Goal: Task Accomplishment & Management: Use online tool/utility

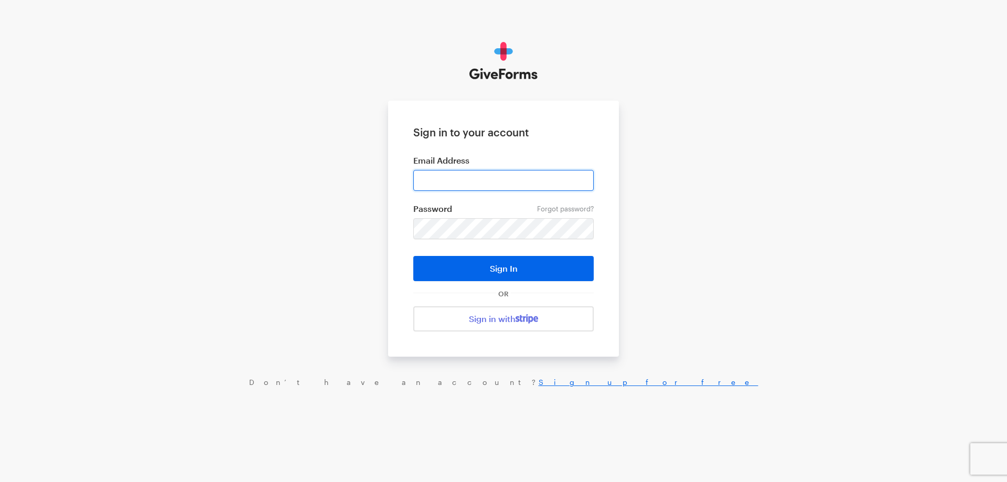
click at [436, 179] on input "email" at bounding box center [503, 180] width 180 height 21
type input "haltura@brightfocus.org"
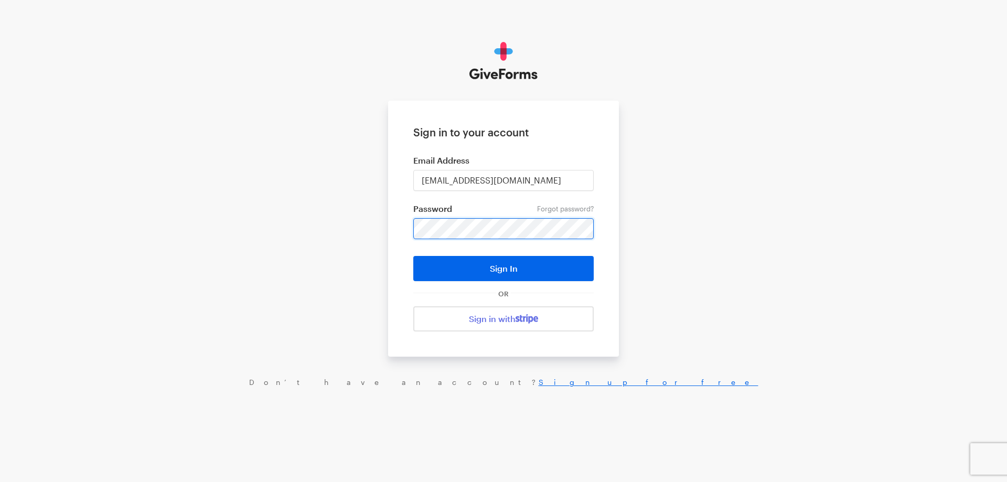
click at [413, 256] on button "Sign In" at bounding box center [503, 268] width 180 height 25
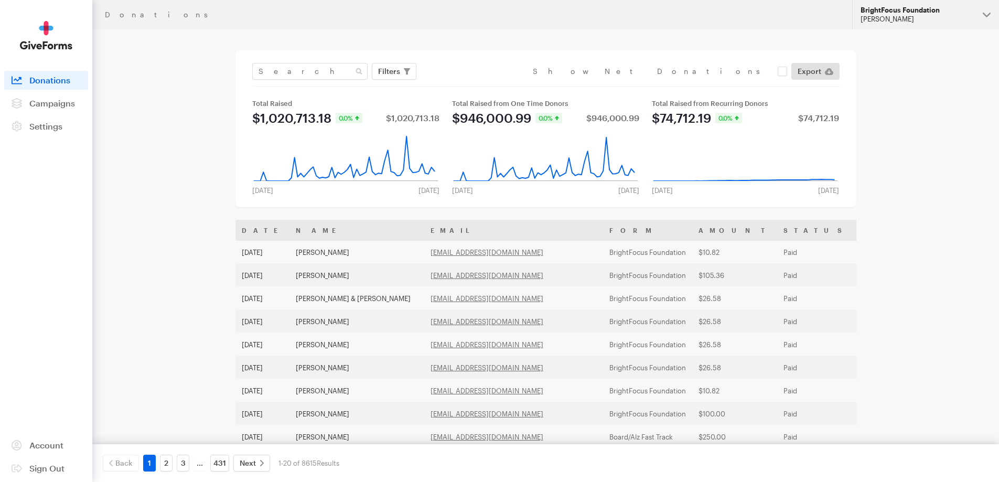
click at [944, 10] on div "BrightFocus Foundation" at bounding box center [917, 10] width 114 height 9
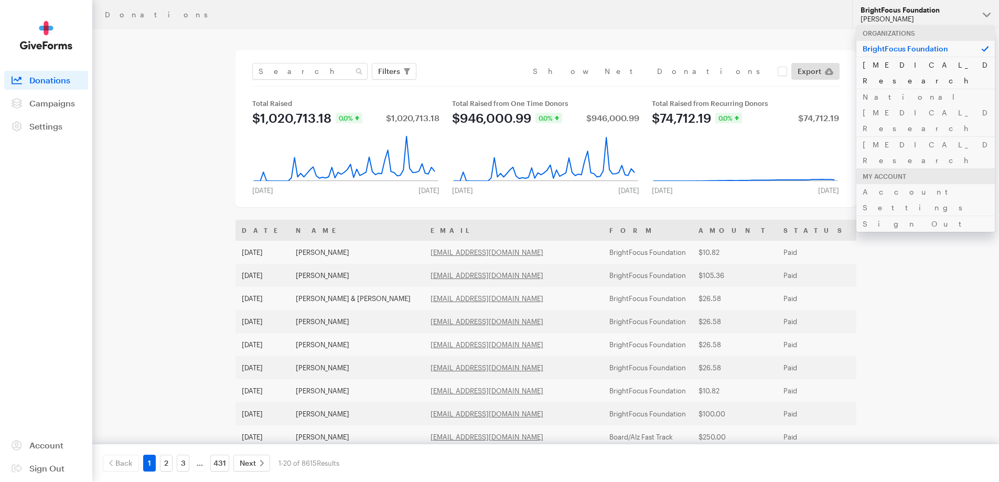
click at [883, 61] on link "[MEDICAL_DATA] Research" at bounding box center [925, 73] width 138 height 32
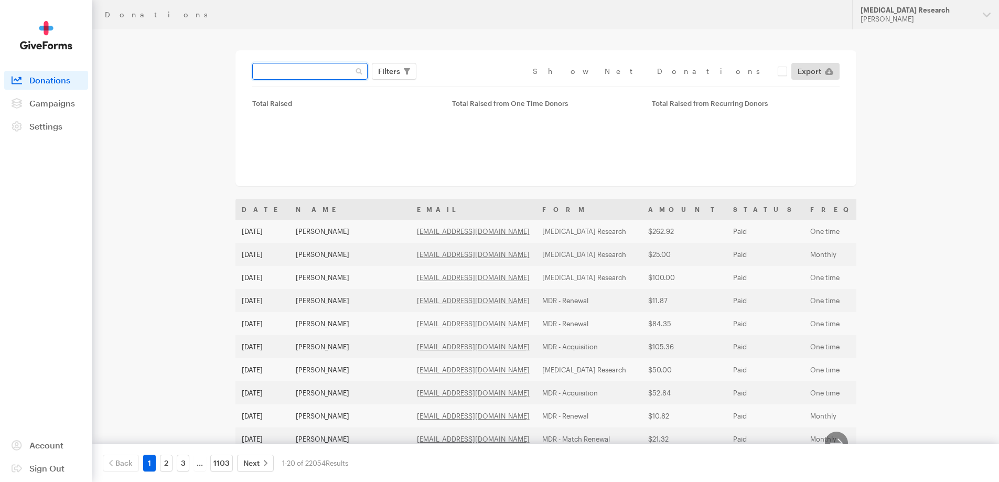
click at [309, 72] on input "text" at bounding box center [309, 71] width 115 height 17
paste input "[EMAIL_ADDRESS][DOMAIN_NAME]"
type input "[EMAIL_ADDRESS][DOMAIN_NAME]"
click at [468, 85] on button "Apply" at bounding box center [485, 93] width 34 height 17
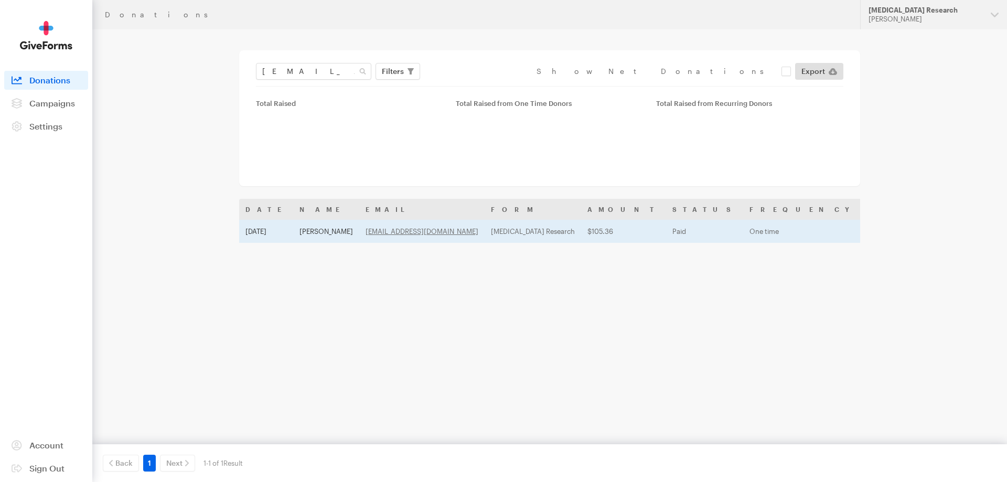
click at [311, 225] on td "Adrienne Bloomfield" at bounding box center [326, 231] width 66 height 23
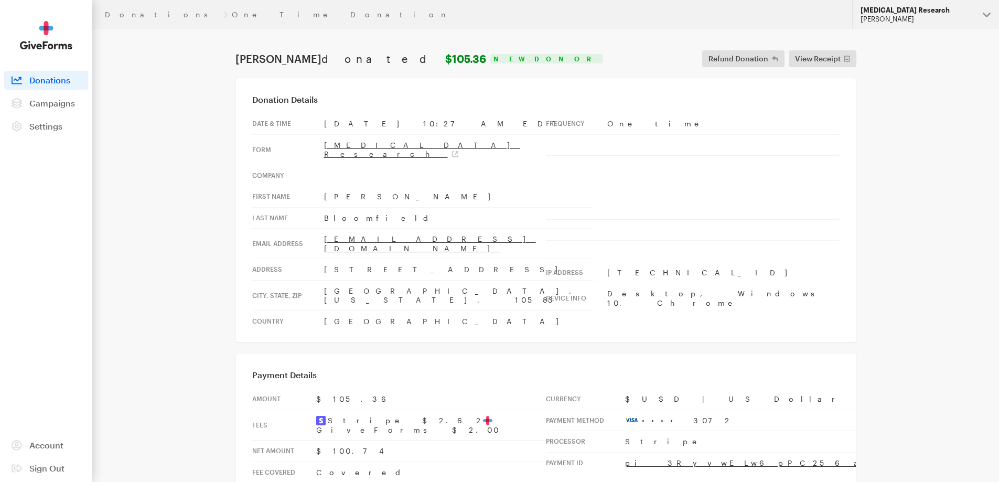
click at [936, 10] on div "[MEDICAL_DATA] Research" at bounding box center [917, 10] width 114 height 9
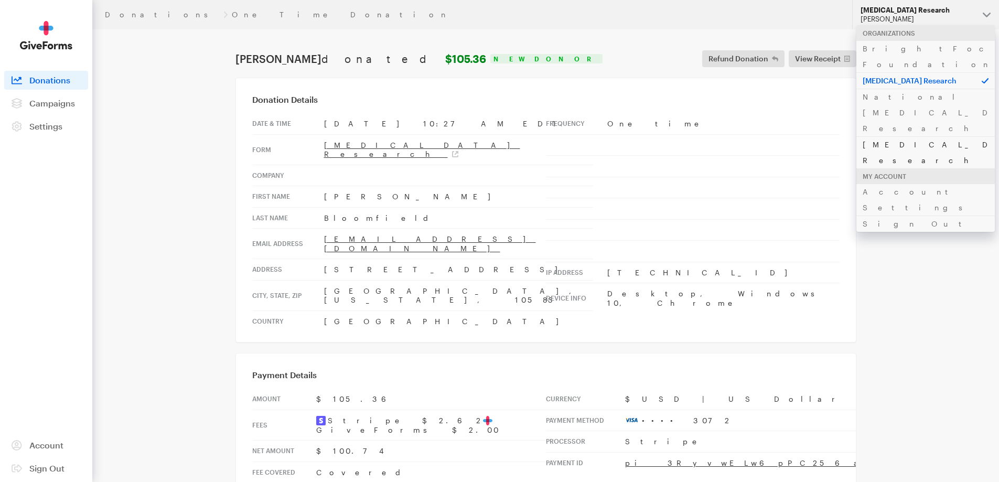
click at [883, 136] on link "[MEDICAL_DATA] Research" at bounding box center [925, 152] width 138 height 32
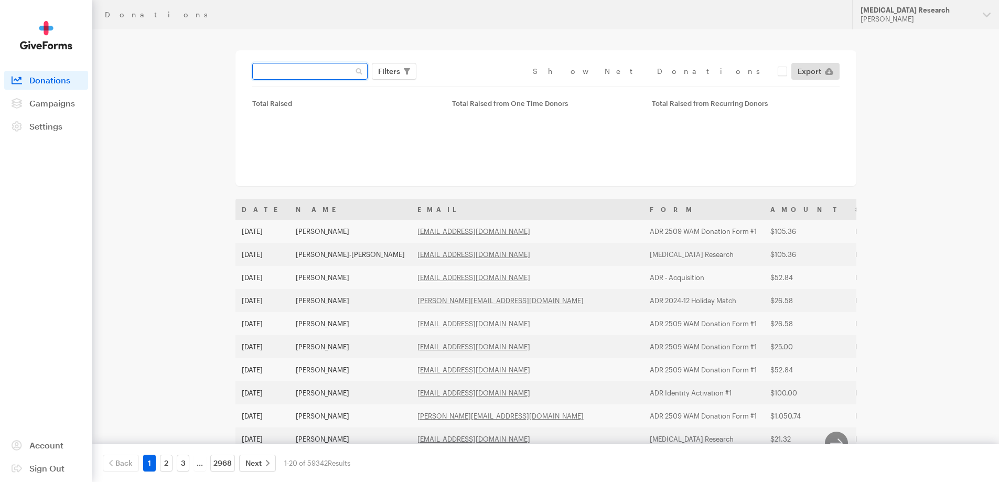
click at [326, 76] on input "text" at bounding box center [309, 71] width 115 height 17
paste input "jlbenson2000@gmail.com"
type input "jlbenson2000@gmail.com"
click at [468, 85] on button "Apply" at bounding box center [485, 93] width 34 height 17
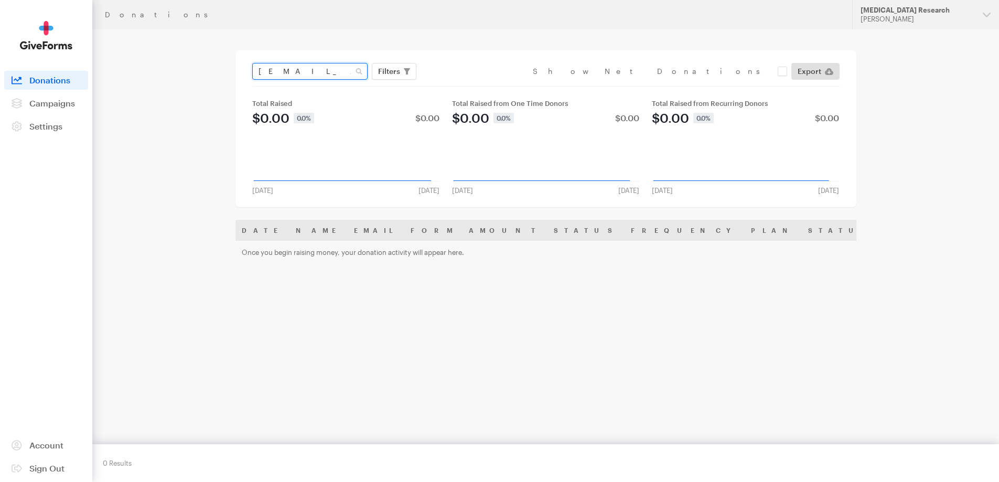
click at [302, 71] on input "[EMAIL_ADDRESS][DOMAIN_NAME]" at bounding box center [309, 71] width 115 height 17
